Goal: Task Accomplishment & Management: Manage account settings

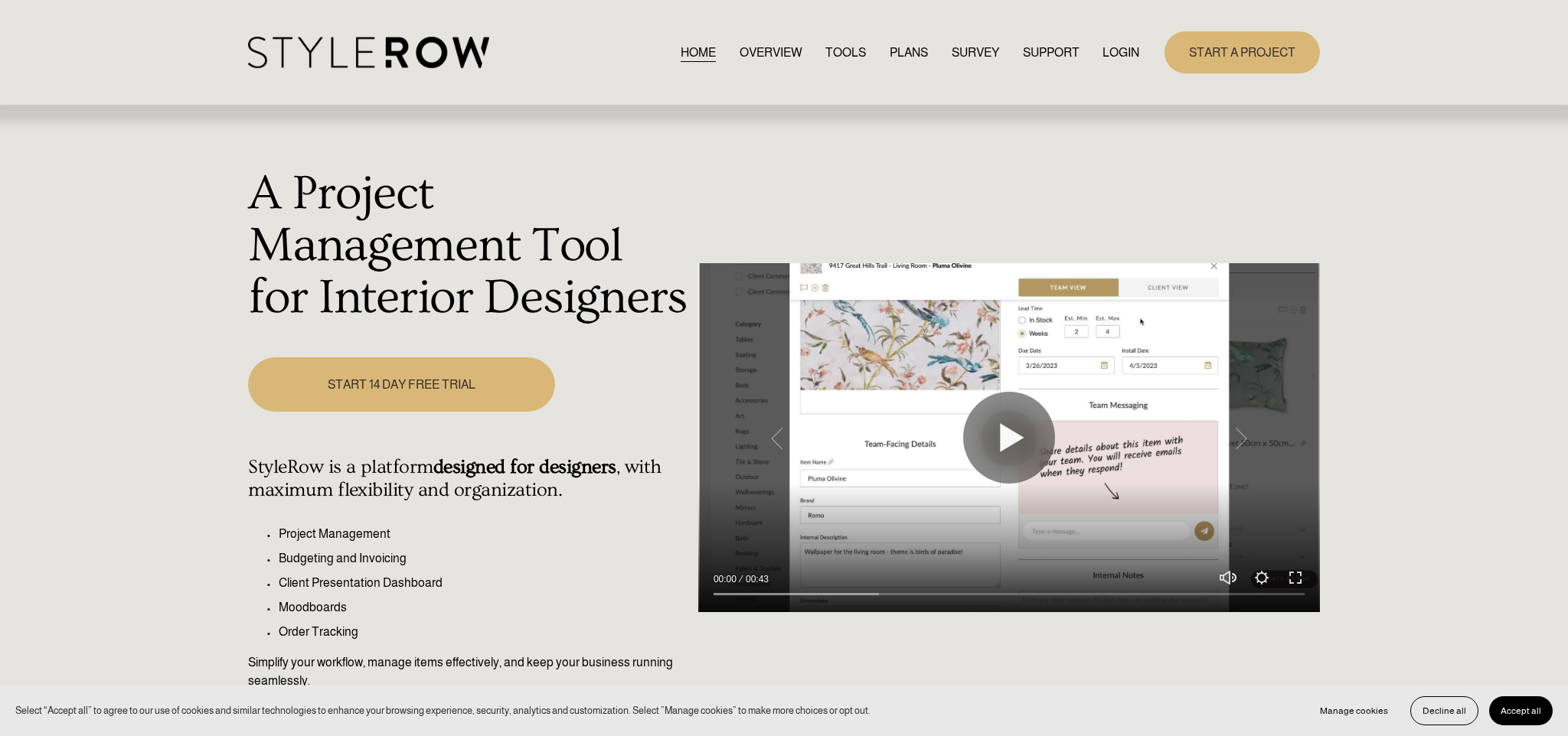
click at [1109, 49] on link "LOGIN" at bounding box center [1120, 52] width 37 height 21
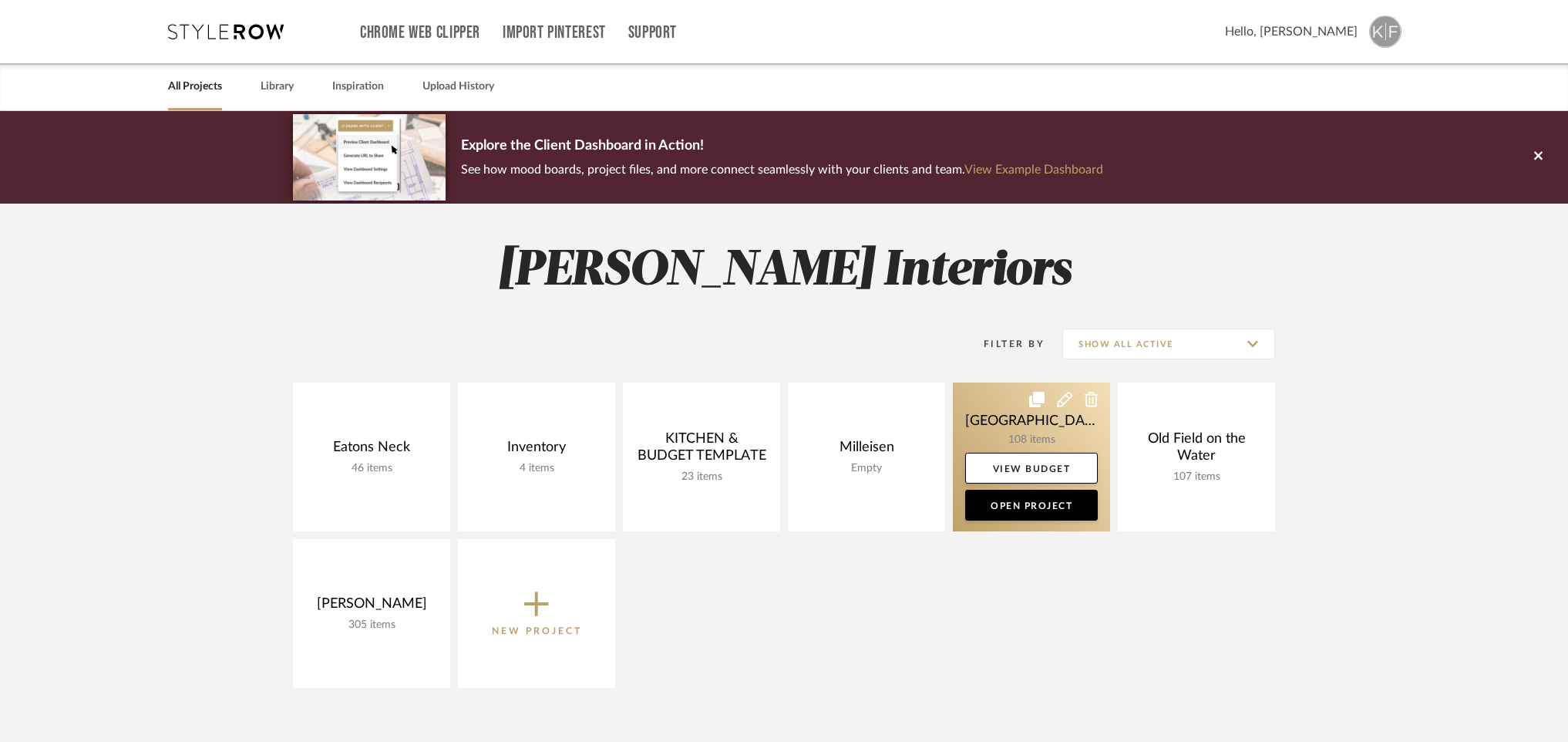
click at [1044, 427] on link at bounding box center [1032, 456] width 158 height 149
